Goal: Task Accomplishment & Management: Complete application form

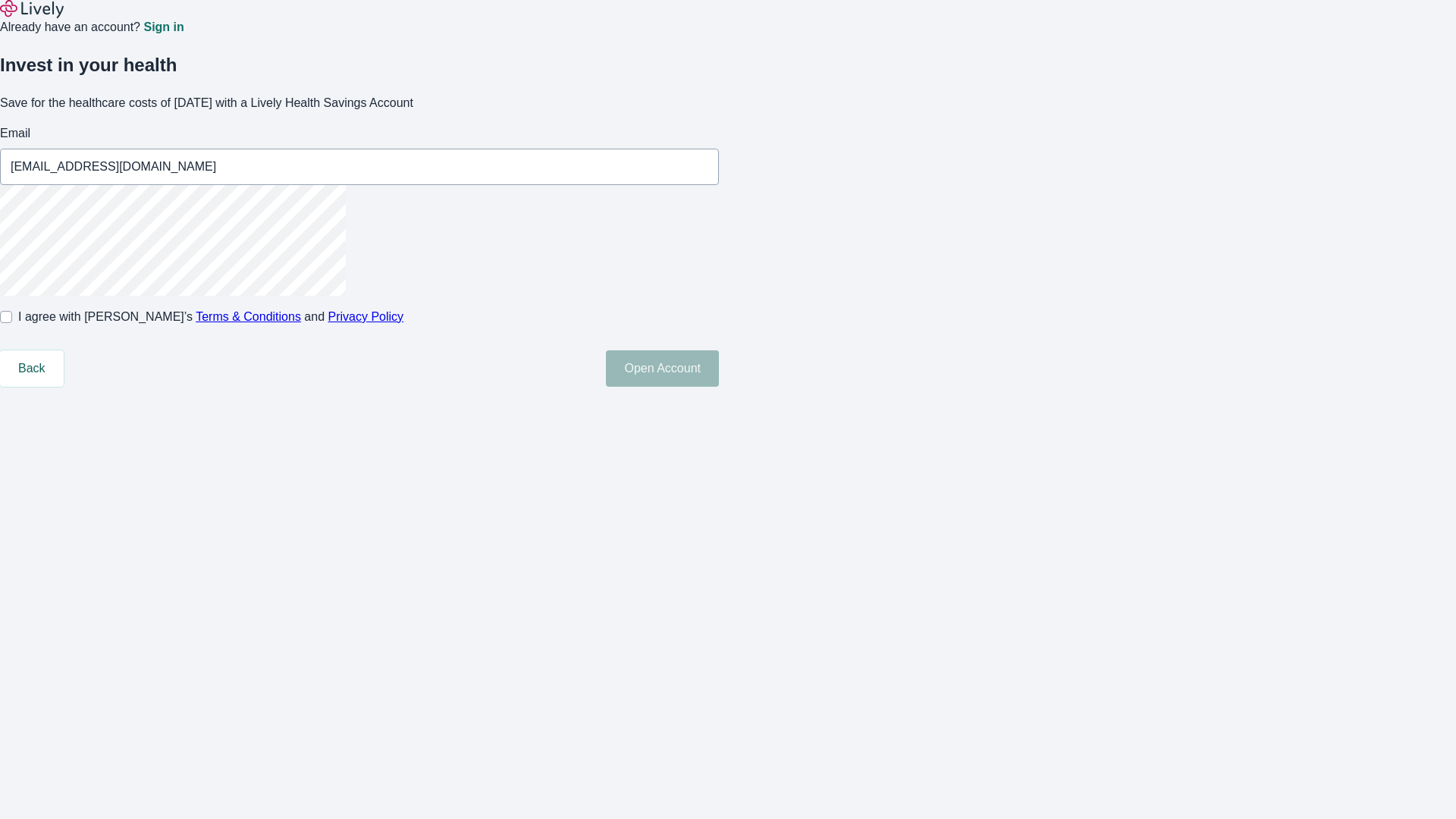
click at [12, 323] on input "I agree with Lively’s Terms & Conditions and Privacy Policy" at bounding box center [6, 317] width 12 height 12
checkbox input "true"
click at [719, 387] on button "Open Account" at bounding box center [662, 368] width 113 height 37
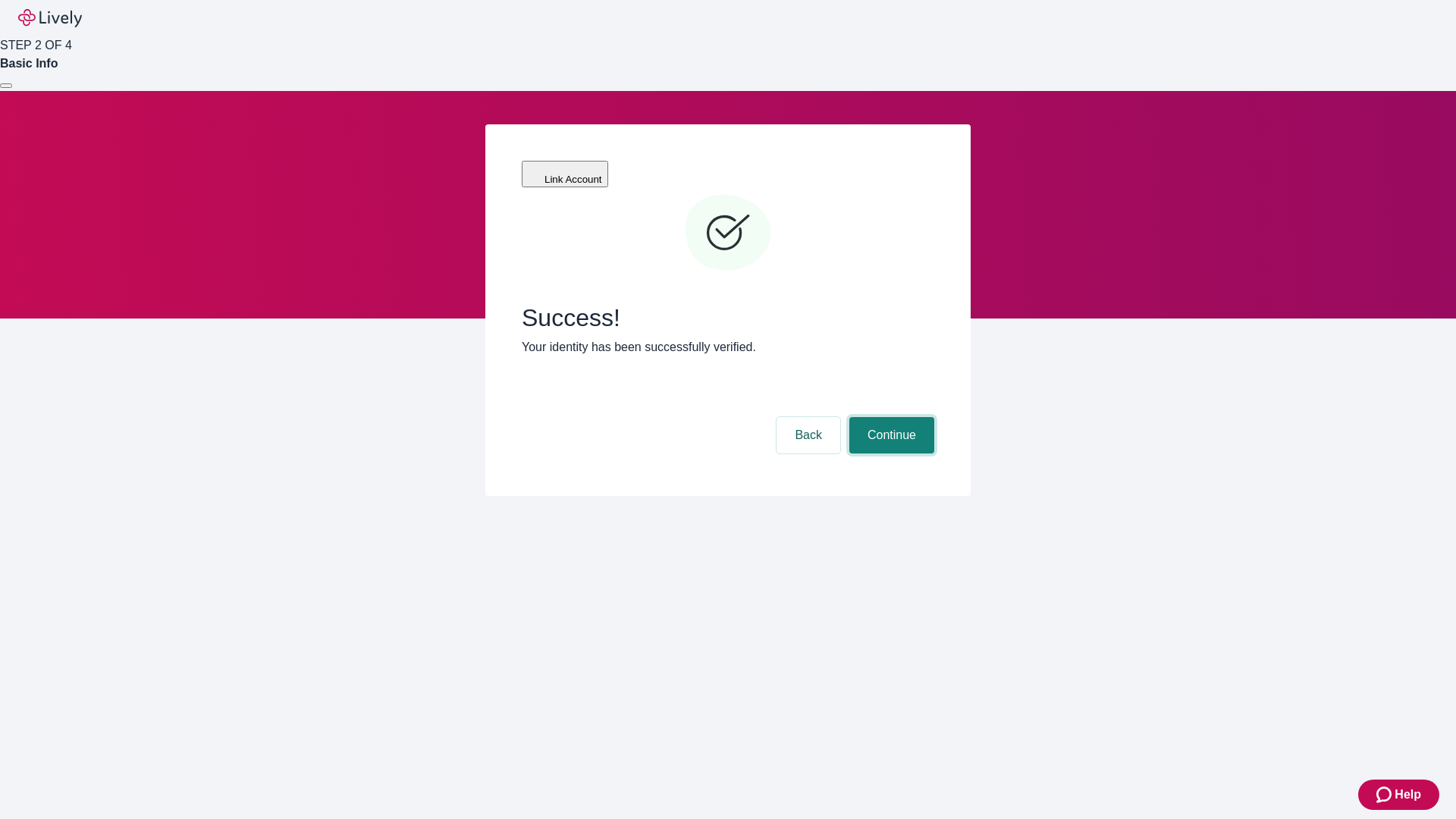
click at [890, 417] on button "Continue" at bounding box center [891, 435] width 85 height 37
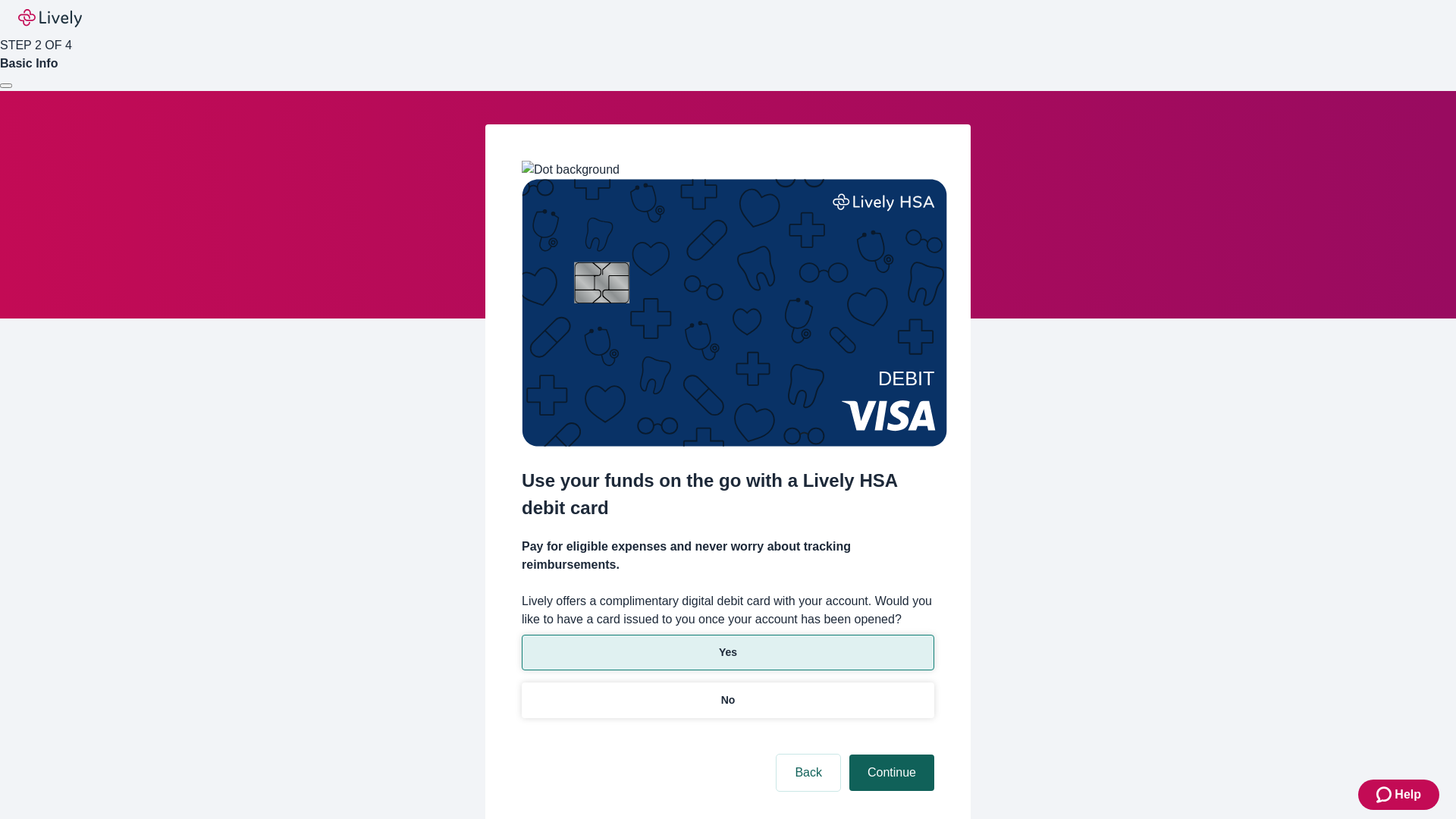
click at [727, 693] on p "No" at bounding box center [728, 701] width 15 height 16
click at [890, 755] on button "Continue" at bounding box center [891, 773] width 85 height 37
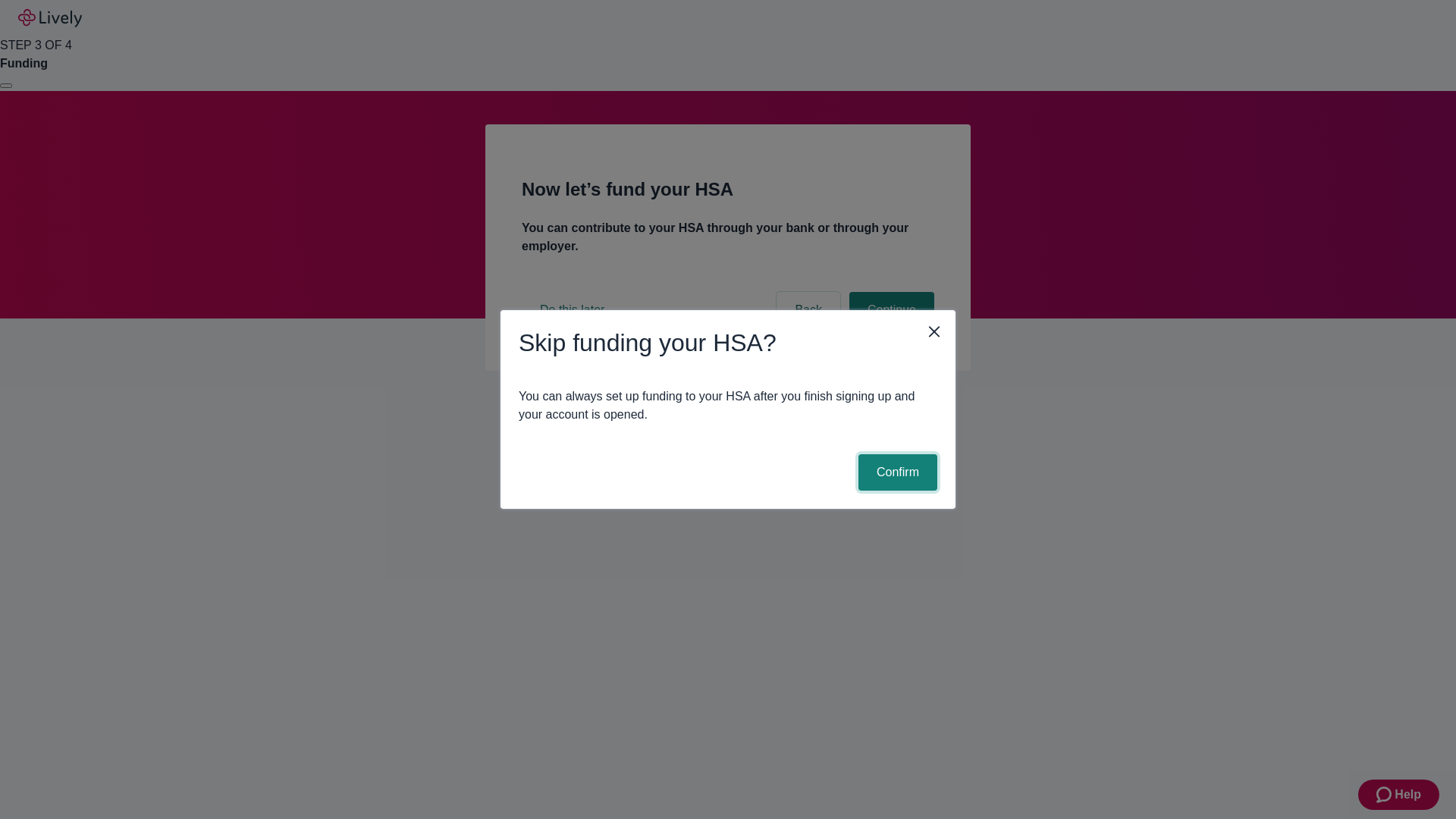
click at [895, 472] on button "Confirm" at bounding box center [898, 472] width 79 height 37
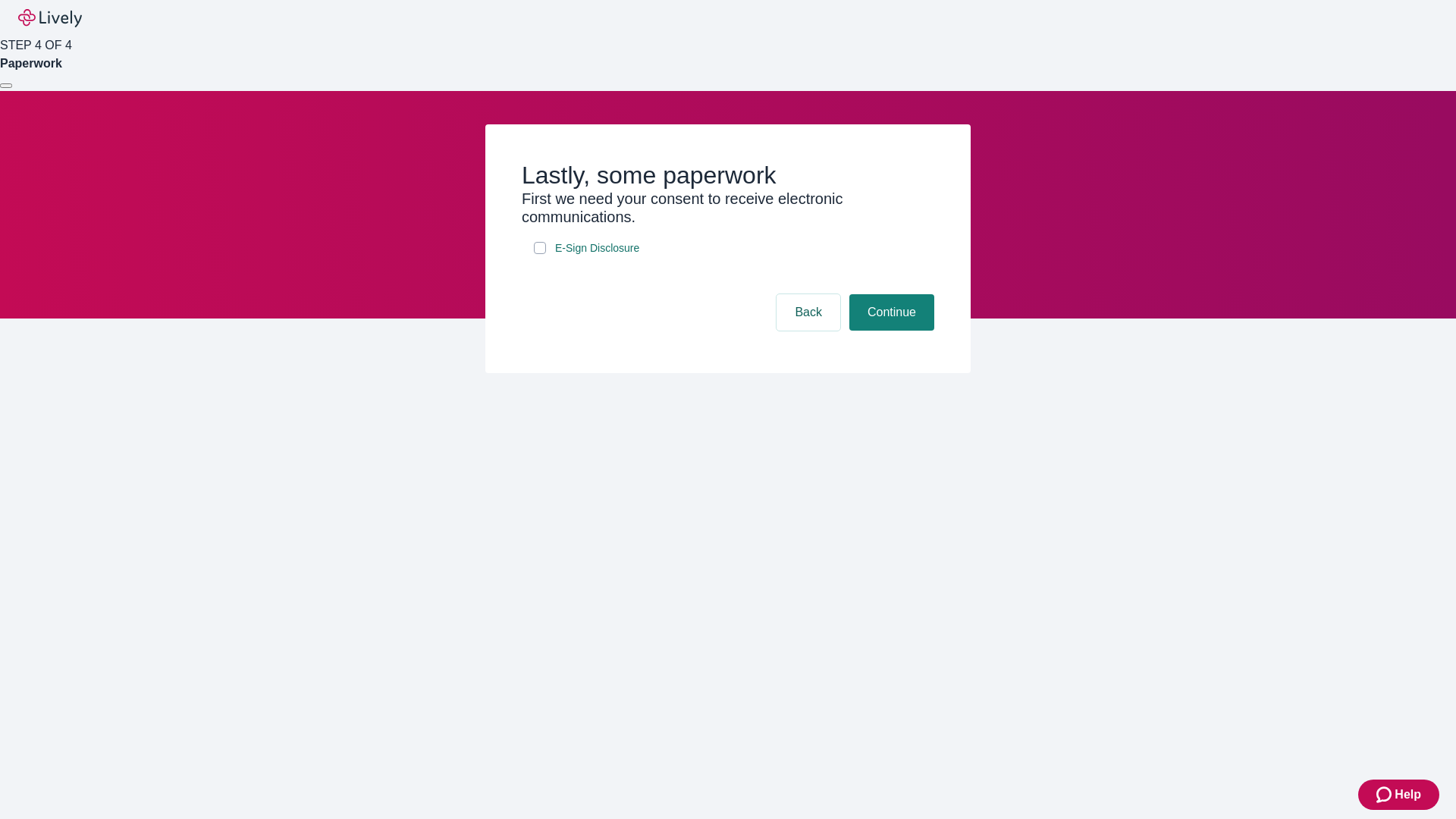
click at [540, 254] on input "E-Sign Disclosure" at bounding box center [540, 247] width 12 height 12
checkbox input "true"
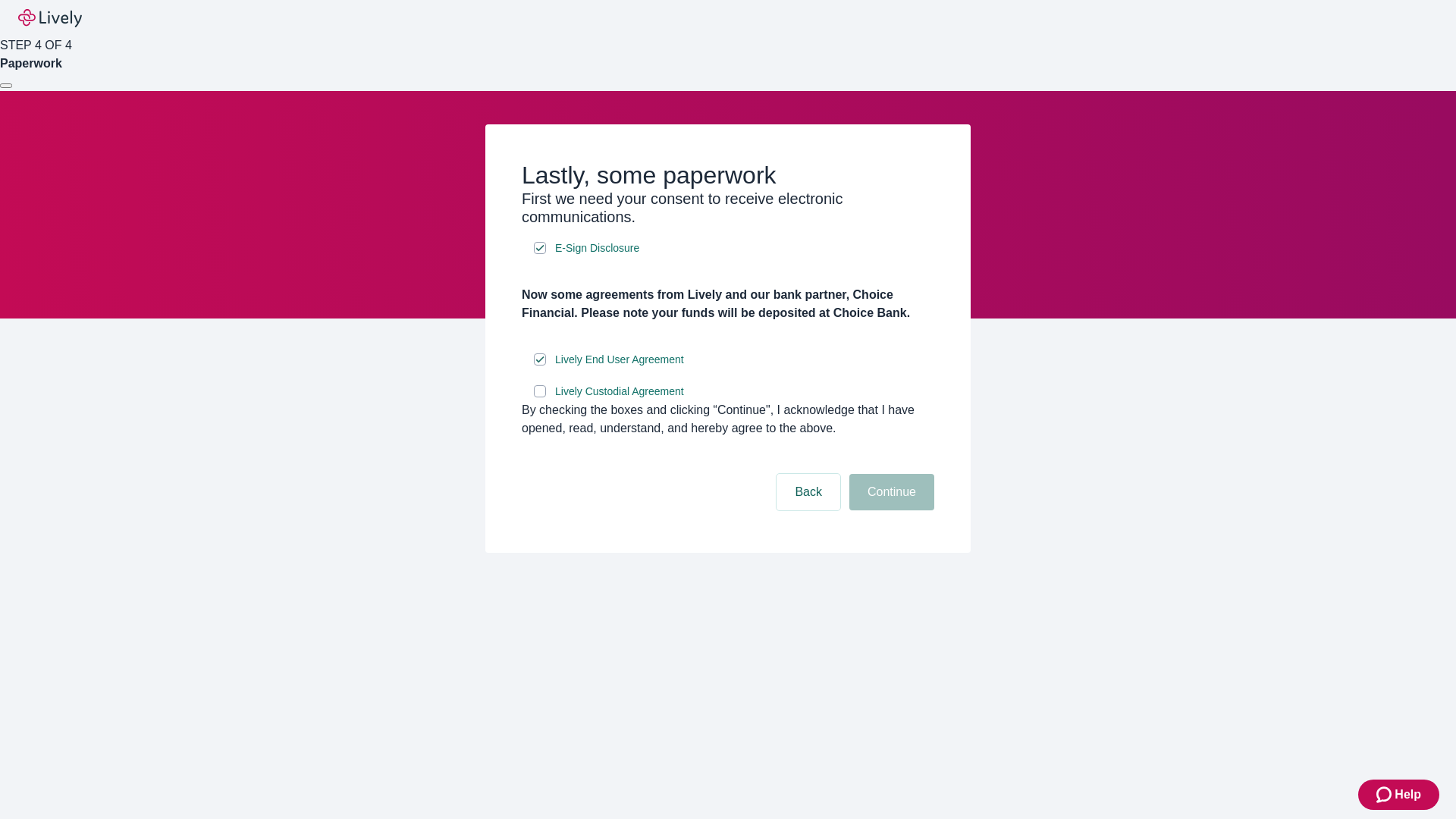
click at [540, 397] on input "Lively Custodial Agreement" at bounding box center [540, 391] width 12 height 12
checkbox input "true"
click at [890, 510] on button "Continue" at bounding box center [891, 492] width 85 height 37
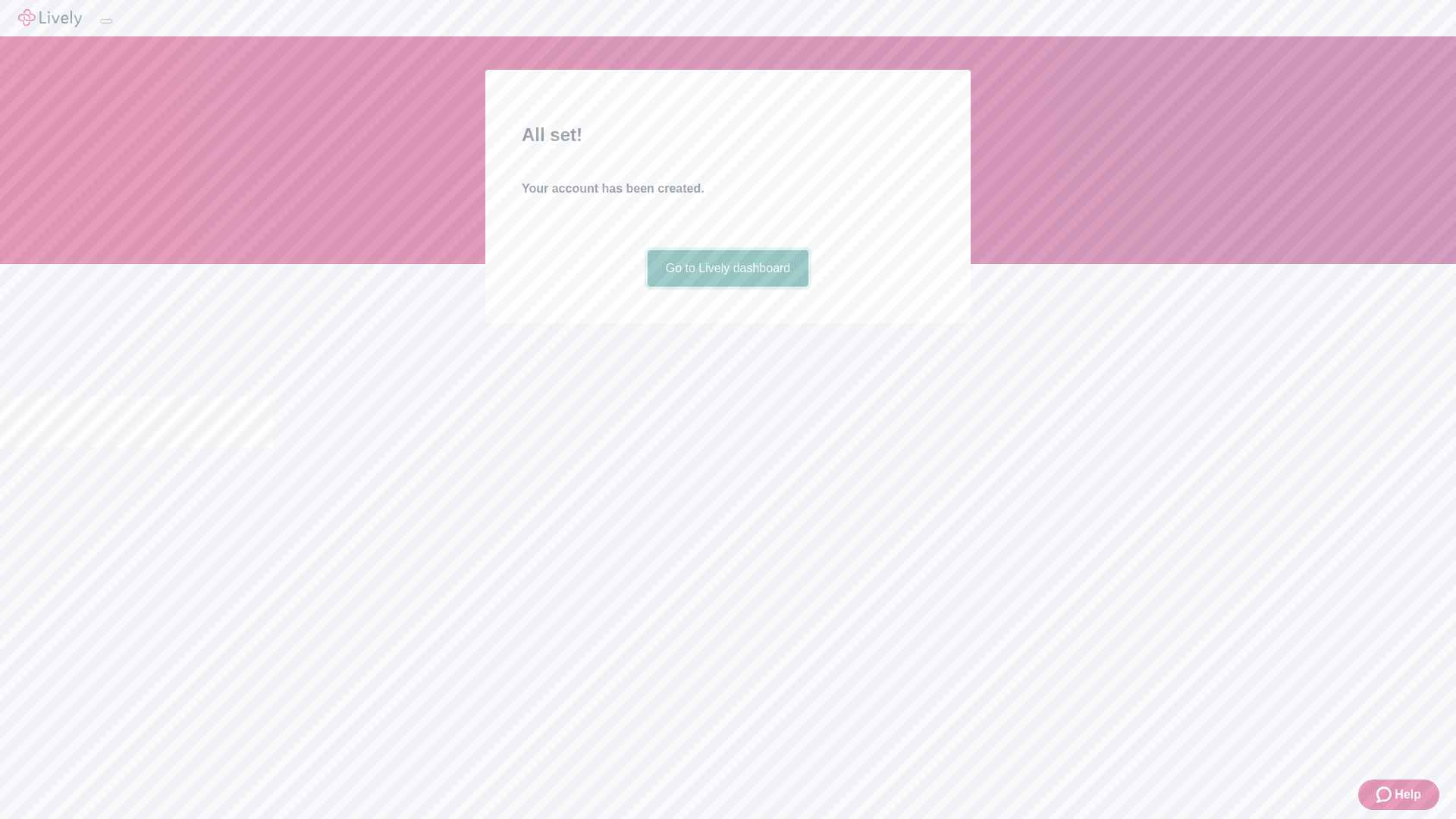
click at [727, 287] on link "Go to Lively dashboard" at bounding box center [728, 268] width 161 height 37
